Goal: Transaction & Acquisition: Obtain resource

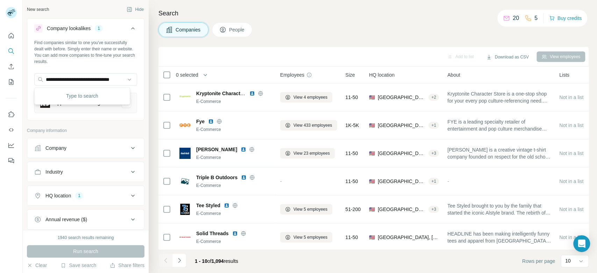
scroll to position [0, 12]
type input "**********"
click at [101, 96] on p "The Oversized Hoodie®" at bounding box center [80, 95] width 52 height 7
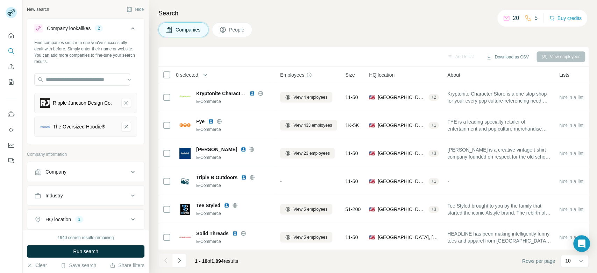
scroll to position [0, 0]
click at [123, 103] on icon "Ripple Junction Design Co.-remove-button" at bounding box center [126, 102] width 6 height 7
click at [119, 203] on button "HQ location 1" at bounding box center [85, 195] width 117 height 17
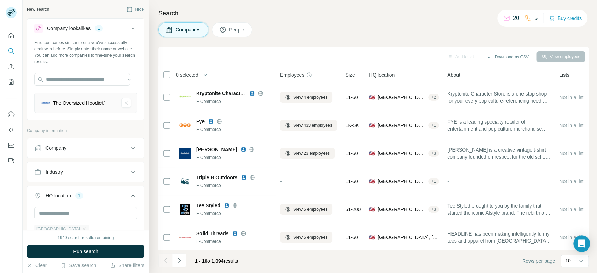
click at [81, 228] on icon "button" at bounding box center [84, 229] width 6 height 6
click at [96, 251] on span "Run search" at bounding box center [85, 250] width 25 height 7
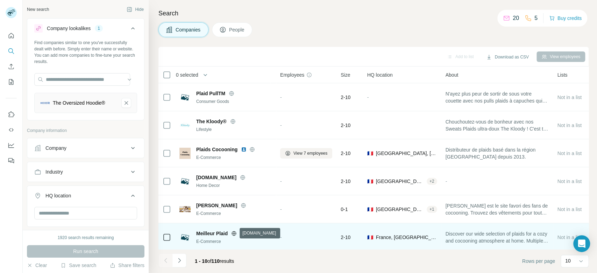
click at [234, 233] on icon at bounding box center [234, 233] width 2 height 5
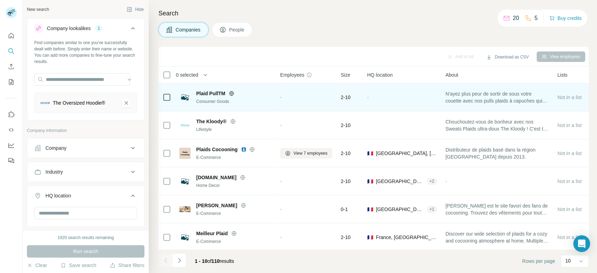
click at [232, 91] on icon at bounding box center [231, 93] width 5 height 5
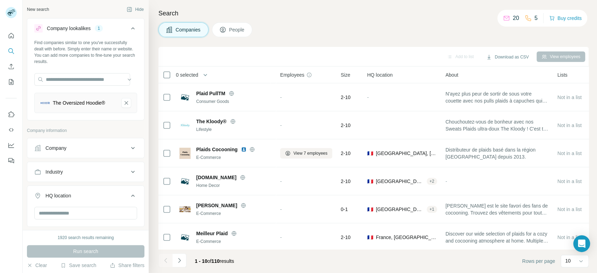
click at [596, 214] on div "Search Companies People Add to list Download as CSV View employees 0 selected C…" at bounding box center [373, 136] width 448 height 273
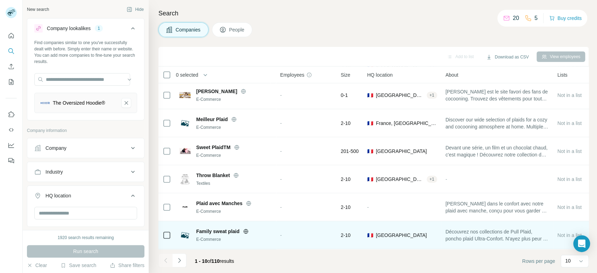
click at [245, 229] on icon at bounding box center [246, 231] width 2 height 5
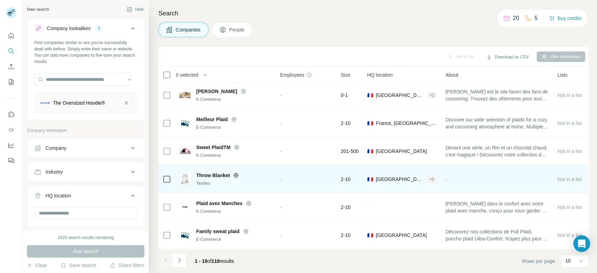
click at [237, 173] on icon at bounding box center [236, 175] width 2 height 5
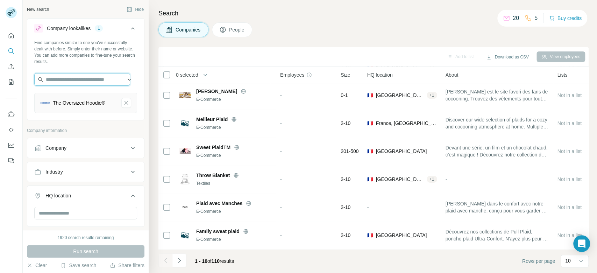
click at [77, 79] on input "text" at bounding box center [82, 79] width 96 height 13
paste input "**********"
type input "**********"
click at [128, 66] on div "**********" at bounding box center [85, 78] width 117 height 79
click at [124, 103] on icon "The Oversized Hoodie®-remove-button" at bounding box center [125, 102] width 3 height 3
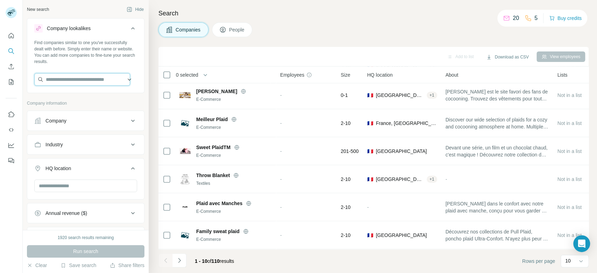
click at [85, 74] on input "text" at bounding box center [82, 79] width 96 height 13
click at [91, 79] on input "**********" at bounding box center [82, 79] width 96 height 13
click at [91, 78] on input "**********" at bounding box center [82, 79] width 96 height 13
paste input "text"
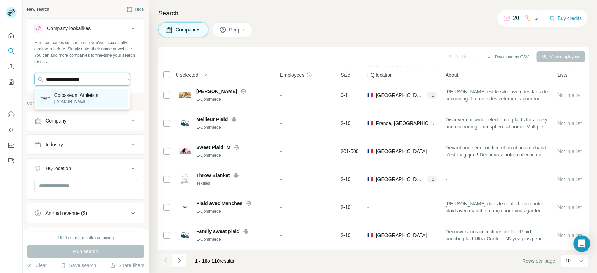
type input "**********"
click at [94, 95] on p "Colosseum Athletics" at bounding box center [76, 95] width 44 height 7
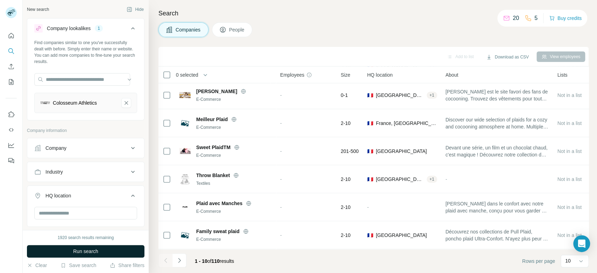
click at [122, 254] on button "Run search" at bounding box center [85, 251] width 117 height 13
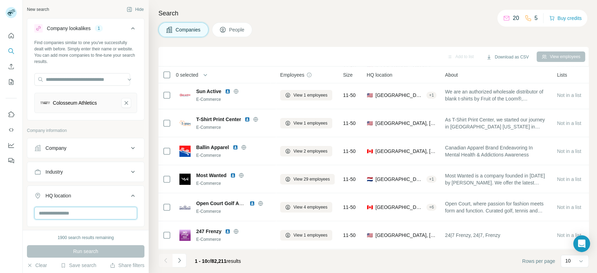
click at [80, 211] on input "text" at bounding box center [85, 213] width 103 height 13
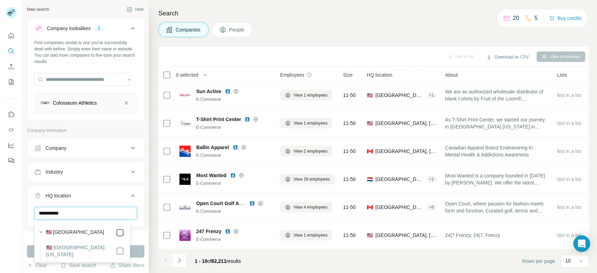
type input "**********"
click at [140, 253] on button "Run search" at bounding box center [85, 251] width 117 height 13
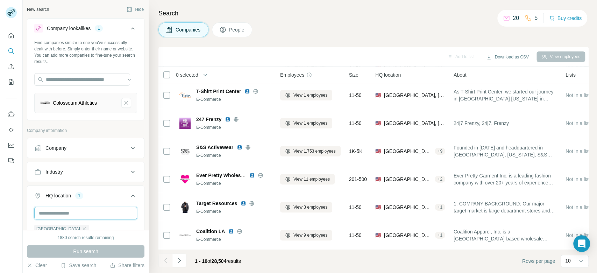
click at [97, 211] on input "text" at bounding box center [85, 213] width 103 height 13
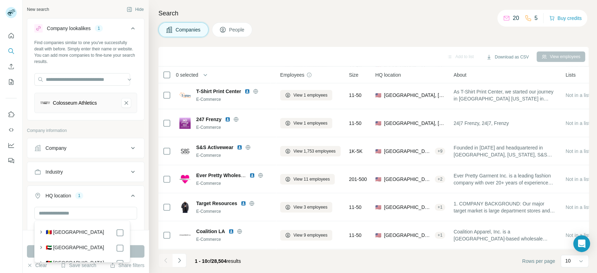
click at [211, 3] on div "Search Companies People Add to list Download as CSV View employees 0 selected C…" at bounding box center [373, 136] width 448 height 273
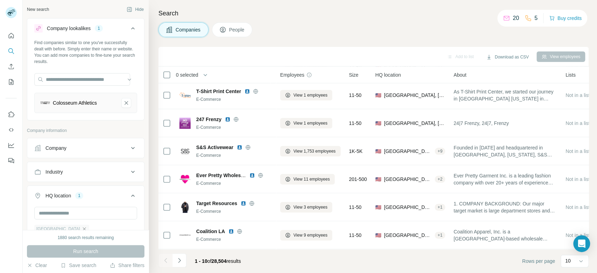
click at [81, 227] on icon "button" at bounding box center [84, 229] width 6 height 6
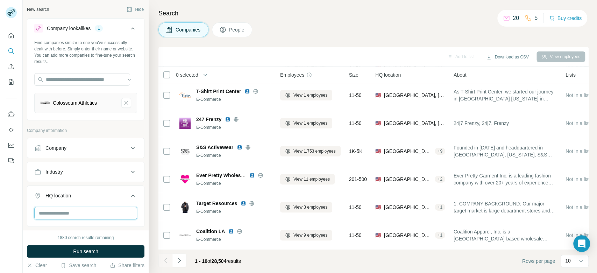
click at [85, 211] on input "text" at bounding box center [85, 213] width 103 height 13
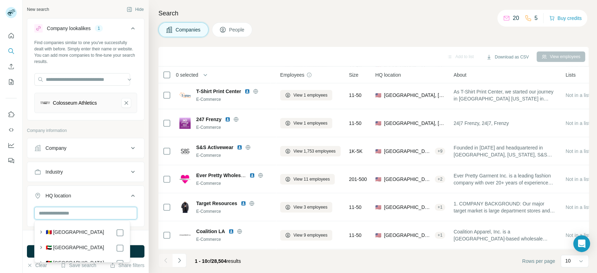
paste input "*****"
type input "*****"
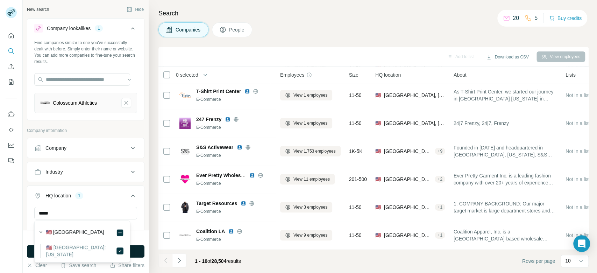
click at [139, 254] on button "Run search" at bounding box center [85, 251] width 117 height 13
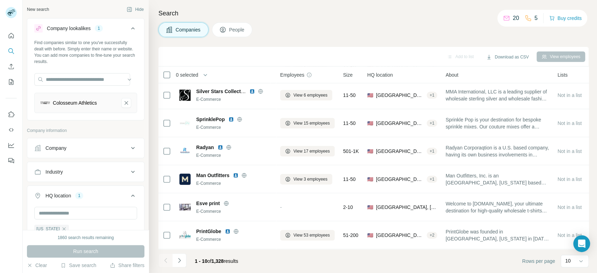
click at [404, 53] on div "Add to list Download as CSV View employees" at bounding box center [373, 56] width 423 height 12
click at [181, 259] on icon "Navigate to next page" at bounding box center [179, 260] width 7 height 7
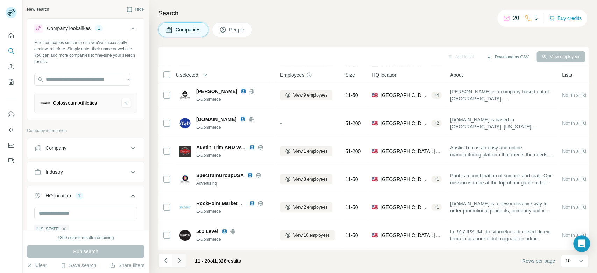
click at [181, 259] on icon "Navigate to next page" at bounding box center [179, 260] width 7 height 7
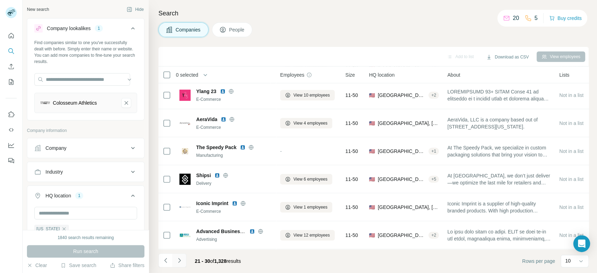
click at [181, 259] on icon "Navigate to next page" at bounding box center [179, 260] width 7 height 7
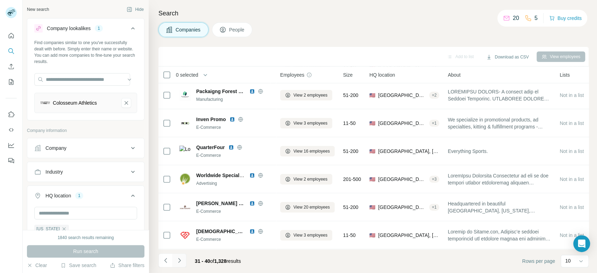
click at [181, 259] on icon "Navigate to next page" at bounding box center [179, 260] width 7 height 7
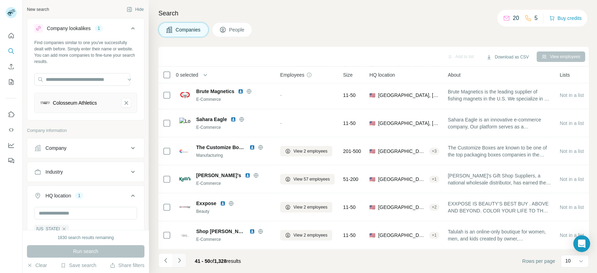
click at [181, 259] on icon "Navigate to next page" at bounding box center [179, 260] width 7 height 7
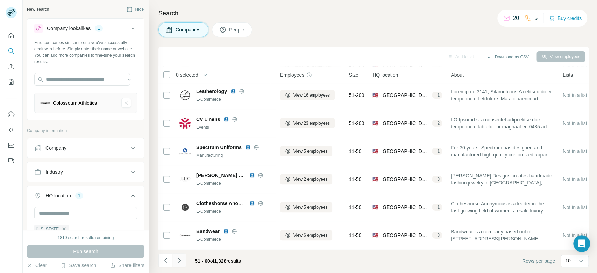
click at [181, 259] on icon "Navigate to next page" at bounding box center [179, 260] width 7 height 7
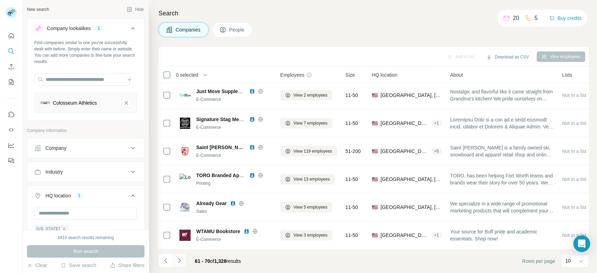
click at [181, 259] on icon "Navigate to next page" at bounding box center [179, 260] width 7 height 7
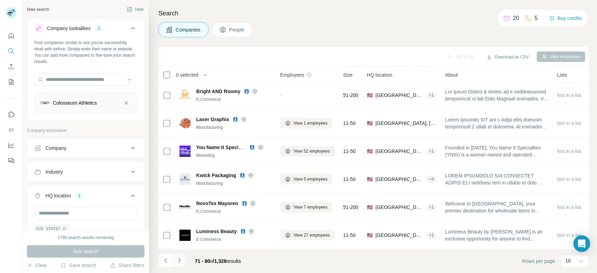
click at [181, 259] on icon "Navigate to next page" at bounding box center [179, 260] width 7 height 7
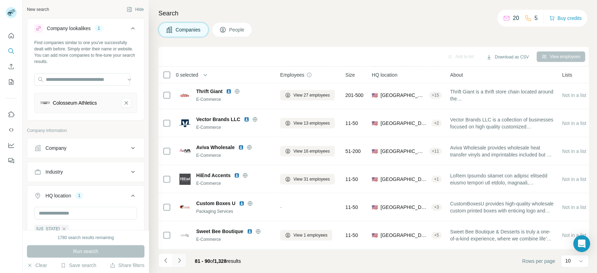
click at [181, 259] on icon "Navigate to next page" at bounding box center [179, 260] width 7 height 7
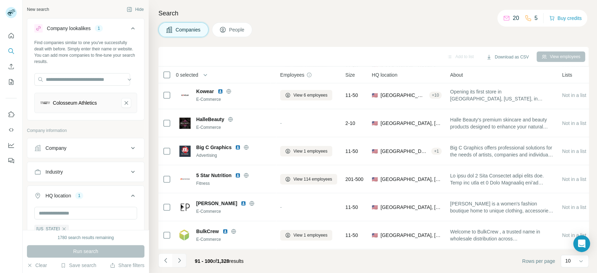
click at [181, 259] on icon "Navigate to next page" at bounding box center [179, 260] width 7 height 7
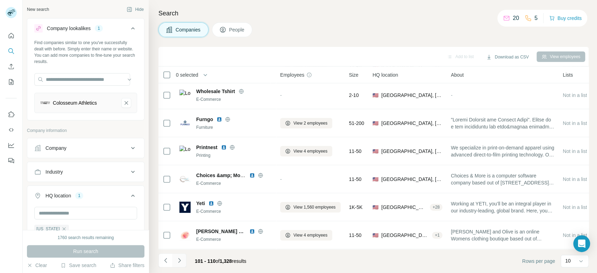
click at [181, 259] on icon "Navigate to next page" at bounding box center [179, 260] width 7 height 7
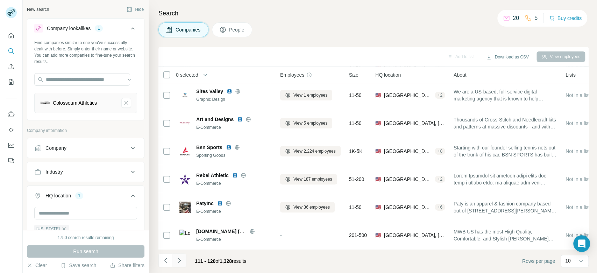
click at [181, 259] on icon "Navigate to next page" at bounding box center [179, 260] width 7 height 7
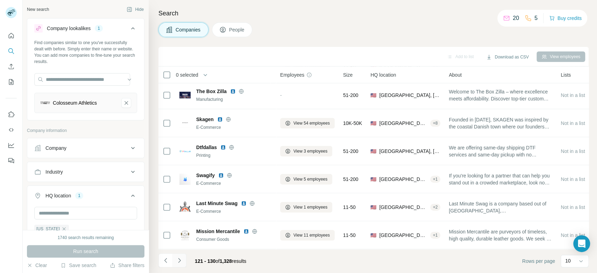
click at [181, 259] on icon "Navigate to next page" at bounding box center [179, 260] width 7 height 7
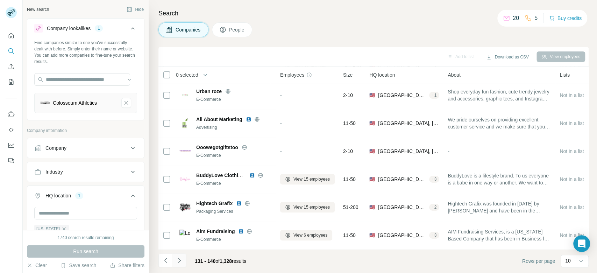
click at [181, 259] on icon "Navigate to next page" at bounding box center [179, 260] width 7 height 7
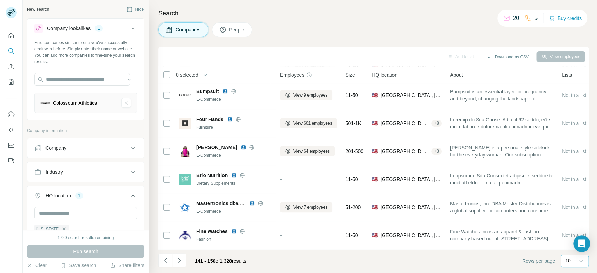
click at [578, 257] on div at bounding box center [580, 260] width 7 height 13
click at [570, 207] on p "60" at bounding box center [569, 207] width 6 height 7
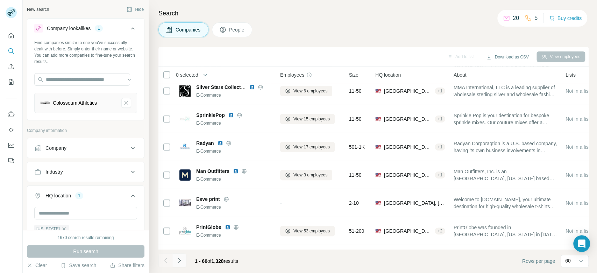
click at [180, 261] on icon "Navigate to next page" at bounding box center [179, 260] width 7 height 7
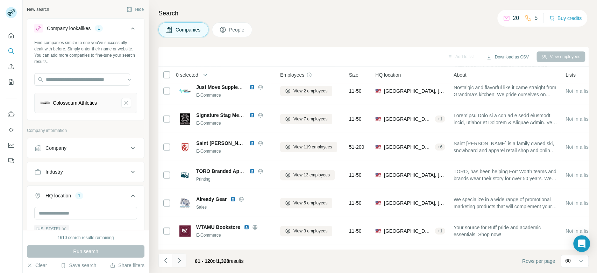
click at [177, 260] on icon "Navigate to next page" at bounding box center [179, 260] width 7 height 7
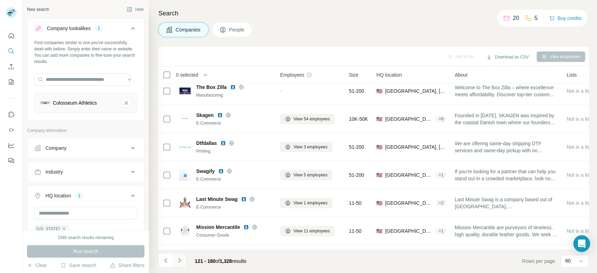
click at [177, 260] on icon "Navigate to next page" at bounding box center [179, 260] width 7 height 7
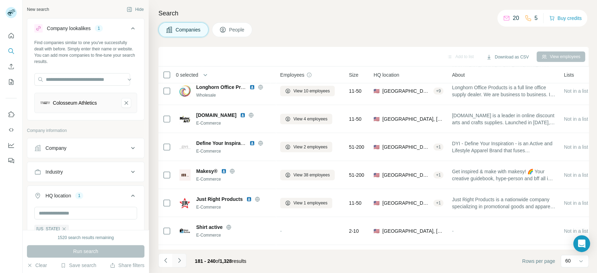
click at [177, 260] on icon "Navigate to next page" at bounding box center [179, 260] width 7 height 7
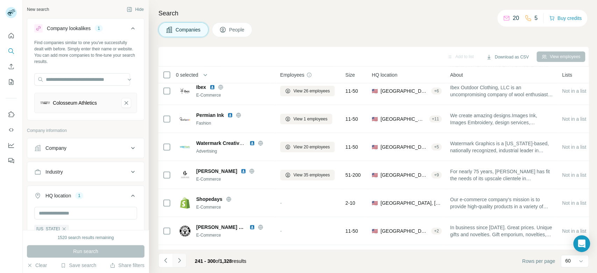
click at [177, 260] on icon "Navigate to next page" at bounding box center [179, 260] width 7 height 7
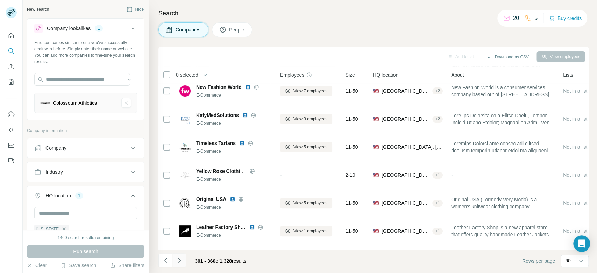
click at [177, 260] on icon "Navigate to next page" at bounding box center [179, 260] width 7 height 7
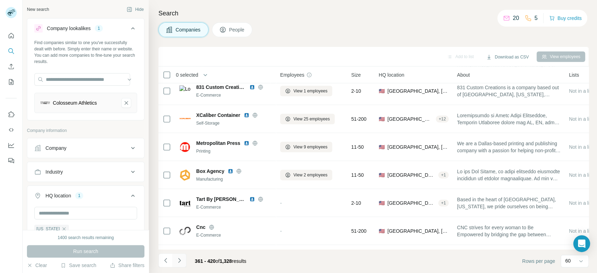
click at [177, 260] on icon "Navigate to next page" at bounding box center [179, 260] width 7 height 7
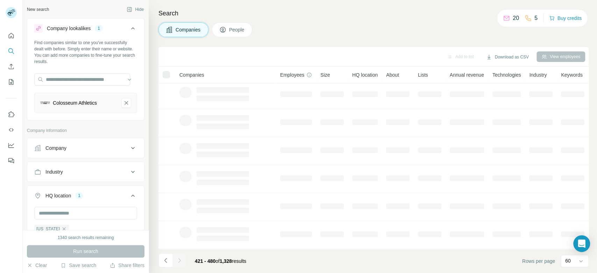
click at [177, 260] on icon "Navigate to next page" at bounding box center [179, 260] width 7 height 7
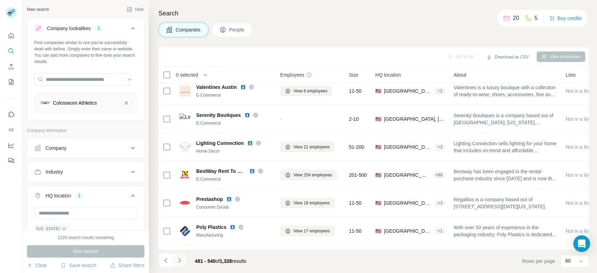
click at [177, 260] on icon "Navigate to next page" at bounding box center [179, 260] width 7 height 7
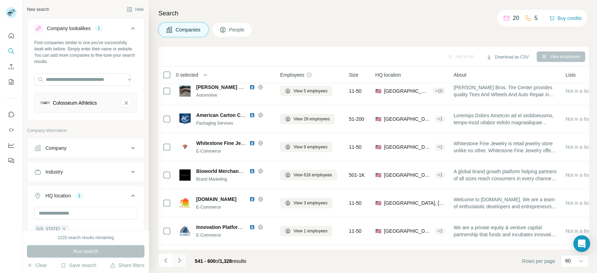
click at [177, 260] on icon "Navigate to next page" at bounding box center [179, 260] width 7 height 7
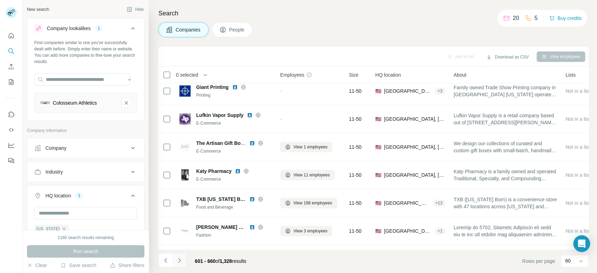
click at [177, 260] on icon "Navigate to next page" at bounding box center [179, 260] width 7 height 7
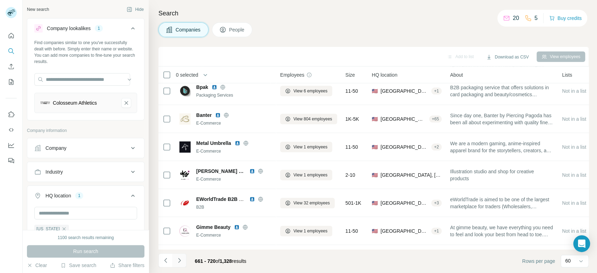
click at [177, 260] on icon "Navigate to next page" at bounding box center [179, 260] width 7 height 7
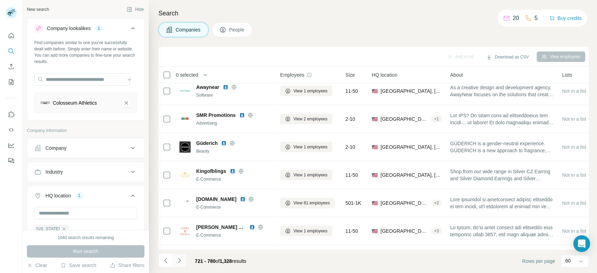
click at [177, 260] on icon "Navigate to next page" at bounding box center [179, 260] width 7 height 7
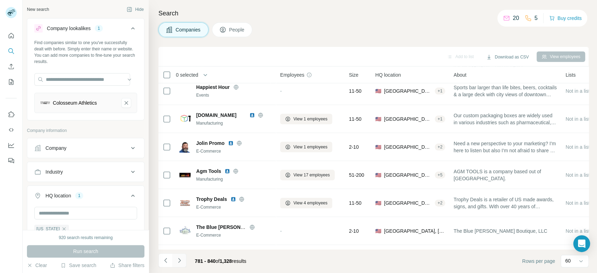
click at [177, 260] on icon "Navigate to next page" at bounding box center [179, 260] width 7 height 7
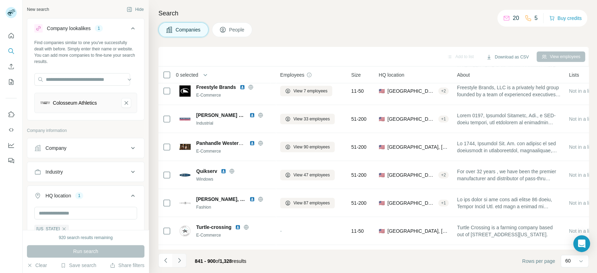
click at [177, 260] on icon "Navigate to next page" at bounding box center [179, 260] width 7 height 7
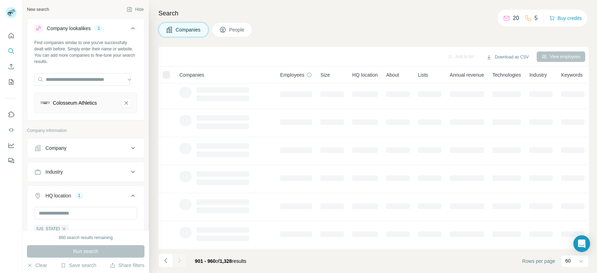
click at [177, 260] on icon "Navigate to next page" at bounding box center [179, 260] width 7 height 7
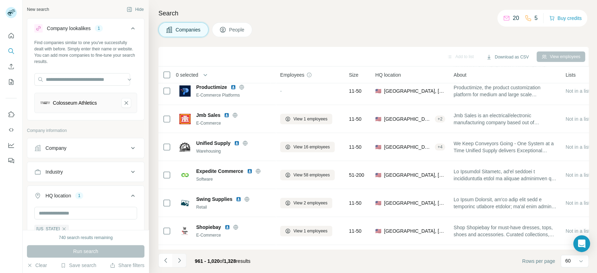
click at [177, 260] on icon "Navigate to next page" at bounding box center [179, 260] width 7 height 7
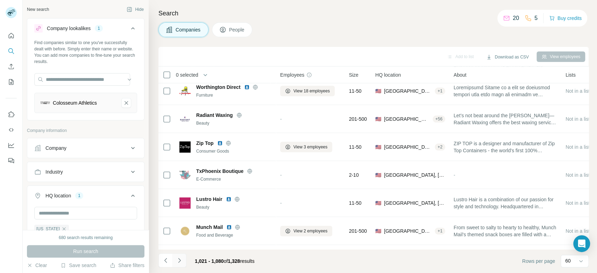
click at [177, 260] on icon "Navigate to next page" at bounding box center [179, 260] width 7 height 7
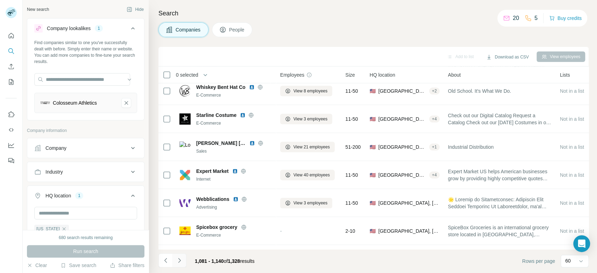
click at [177, 260] on icon "Navigate to next page" at bounding box center [179, 260] width 7 height 7
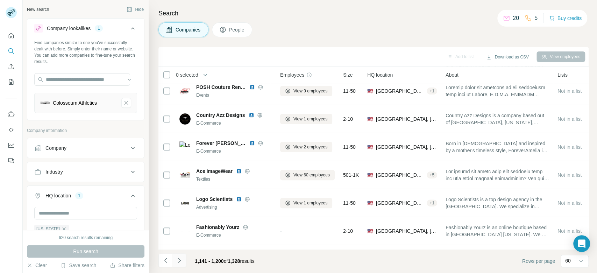
click at [177, 260] on icon "Navigate to next page" at bounding box center [179, 260] width 7 height 7
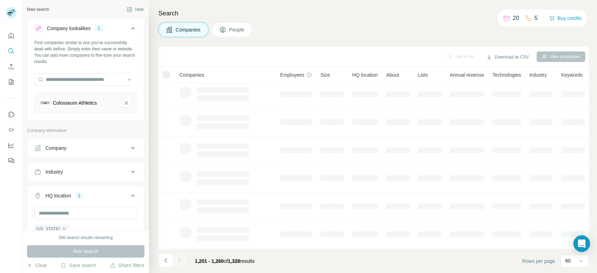
click at [177, 260] on icon "Navigate to next page" at bounding box center [179, 260] width 7 height 7
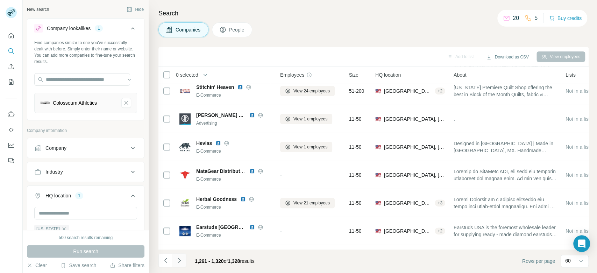
click at [177, 260] on icon "Navigate to next page" at bounding box center [179, 260] width 7 height 7
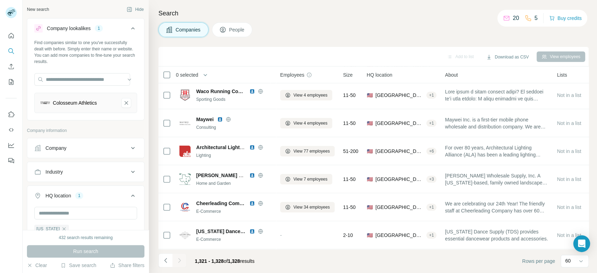
scroll to position [62, 0]
click at [177, 260] on div at bounding box center [179, 260] width 14 height 14
click at [512, 61] on button "Download as CSV" at bounding box center [507, 57] width 52 height 10
click at [522, 84] on div "All viewed companies (1328)" at bounding box center [518, 84] width 71 height 13
